Goal: Task Accomplishment & Management: Use online tool/utility

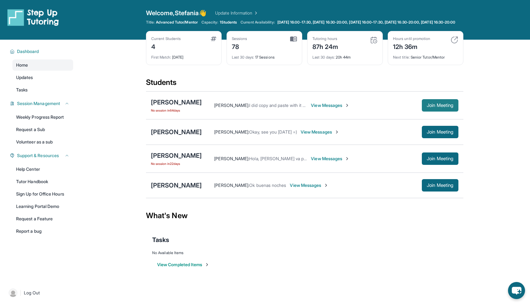
click at [438, 112] on button "Join Meeting" at bounding box center [440, 105] width 37 height 12
